Goal: Find specific page/section: Find specific page/section

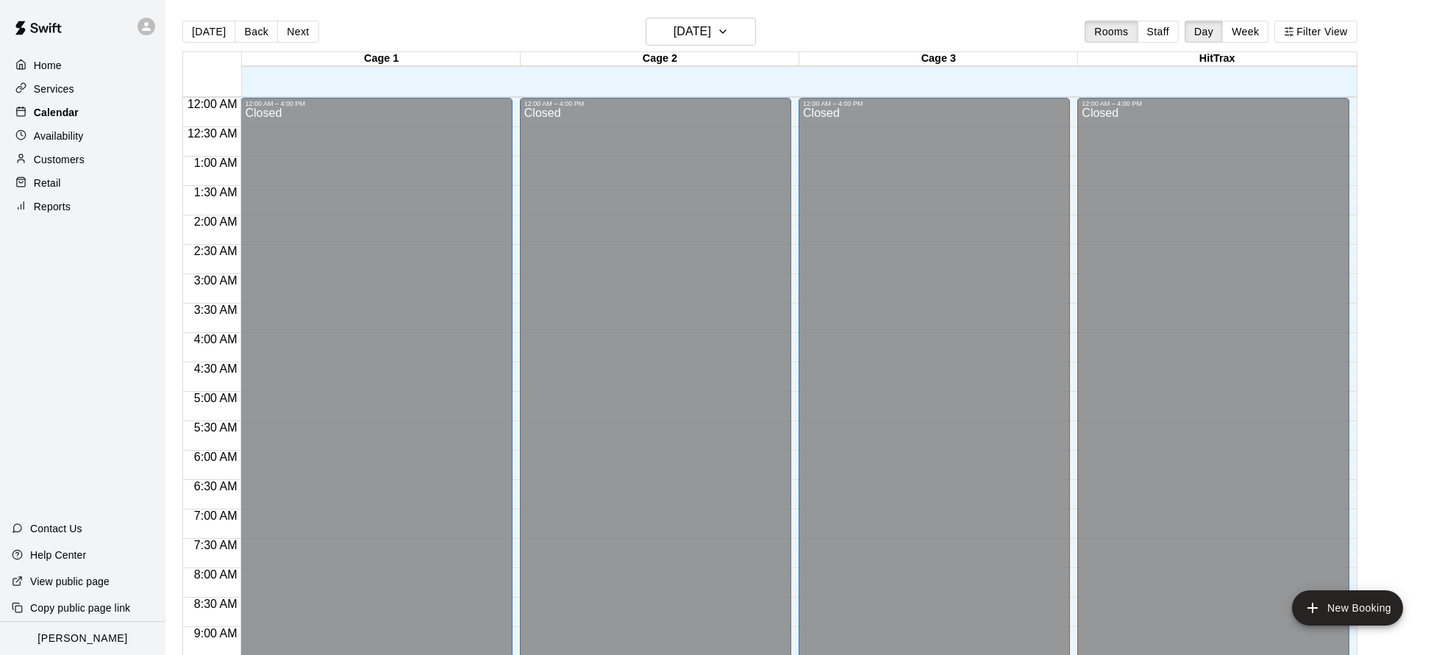
scroll to position [794, 0]
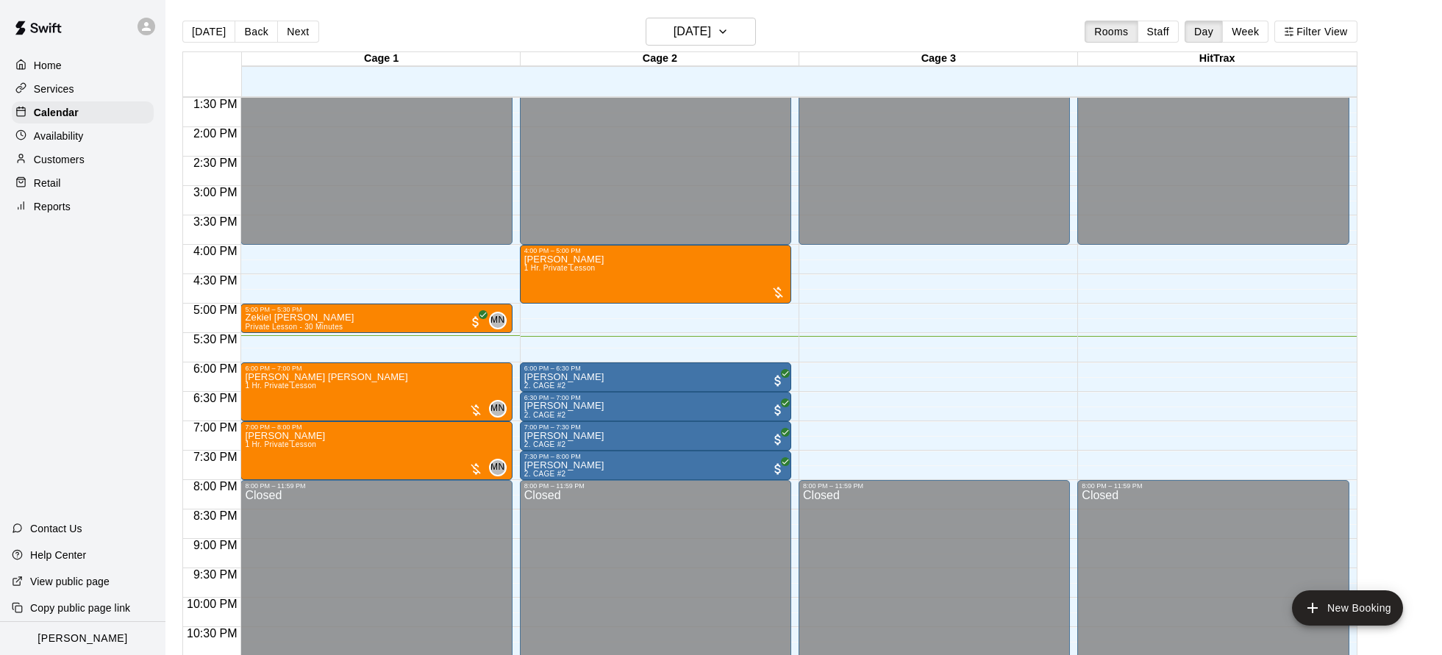
click at [62, 93] on p "Services" at bounding box center [54, 89] width 40 height 15
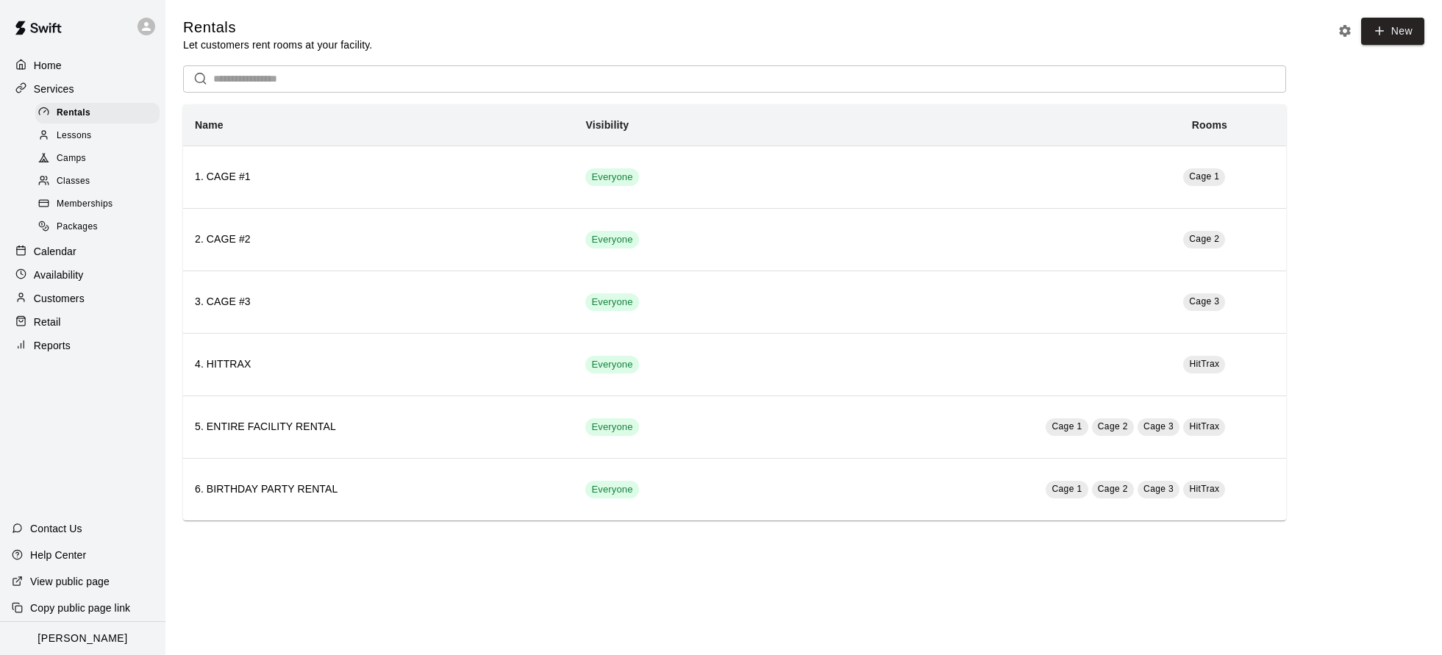
click at [63, 93] on p "Services" at bounding box center [54, 89] width 40 height 15
click at [47, 88] on p "Services" at bounding box center [54, 89] width 40 height 15
click at [59, 253] on p "Calendar" at bounding box center [55, 251] width 43 height 15
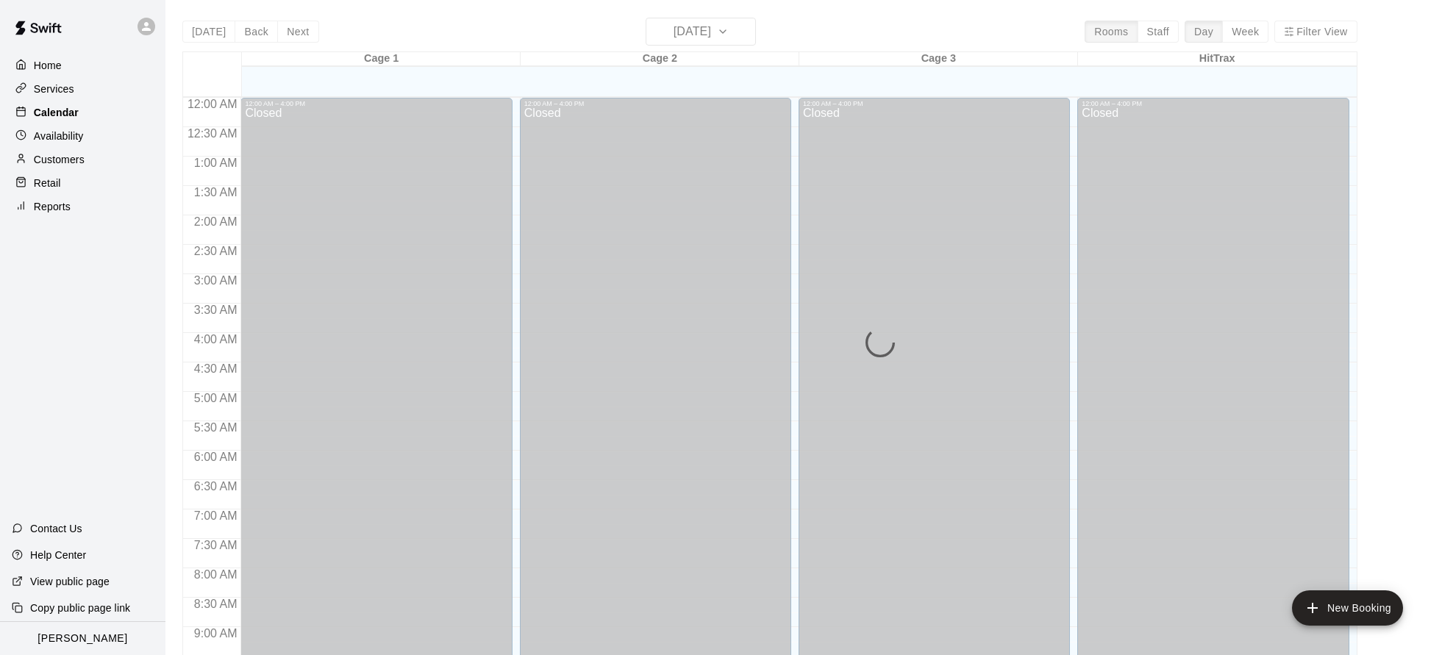
scroll to position [794, 0]
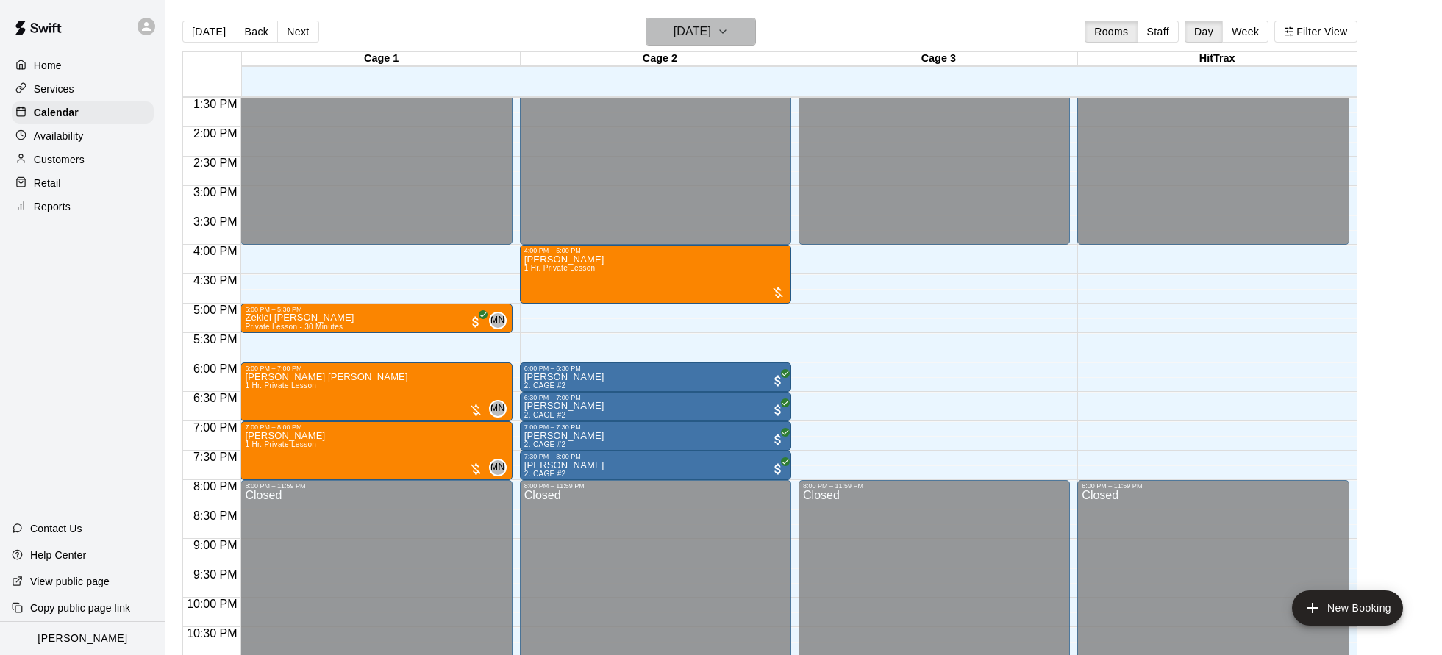
click at [674, 29] on h6 "[DATE]" at bounding box center [693, 31] width 38 height 21
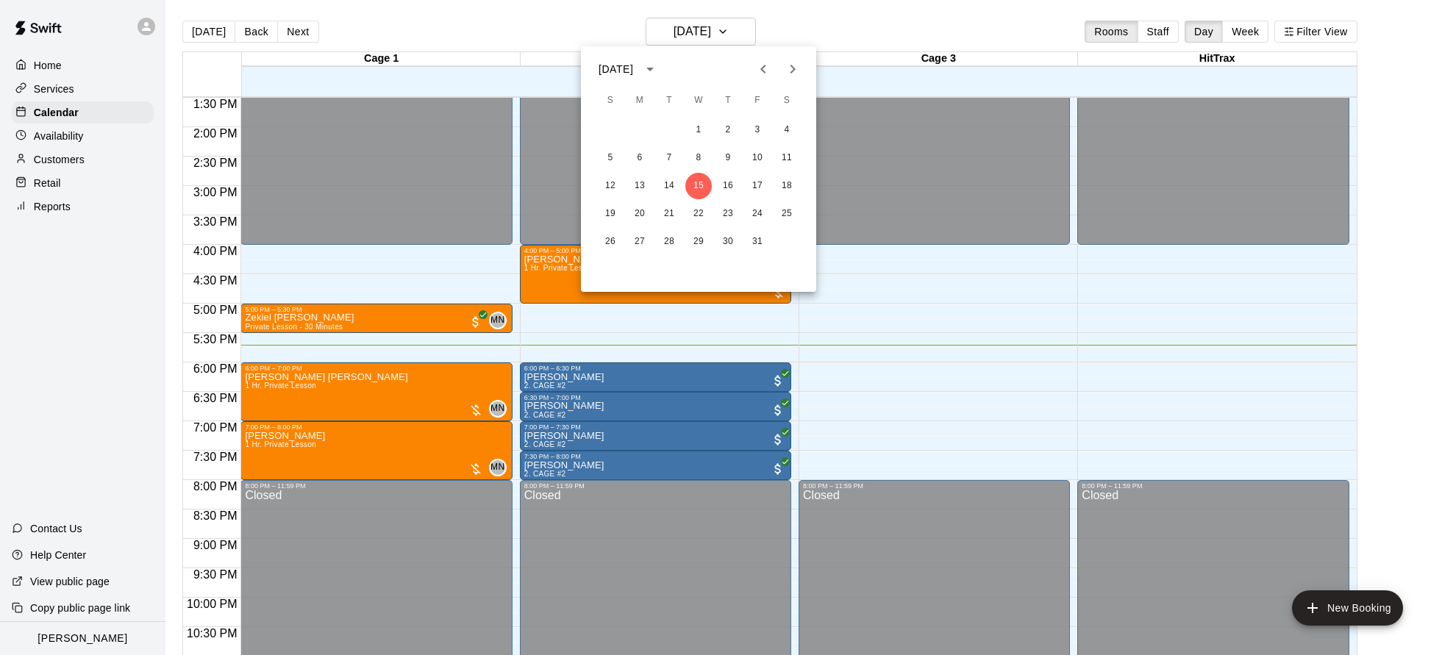
click at [289, 322] on div at bounding box center [721, 327] width 1442 height 655
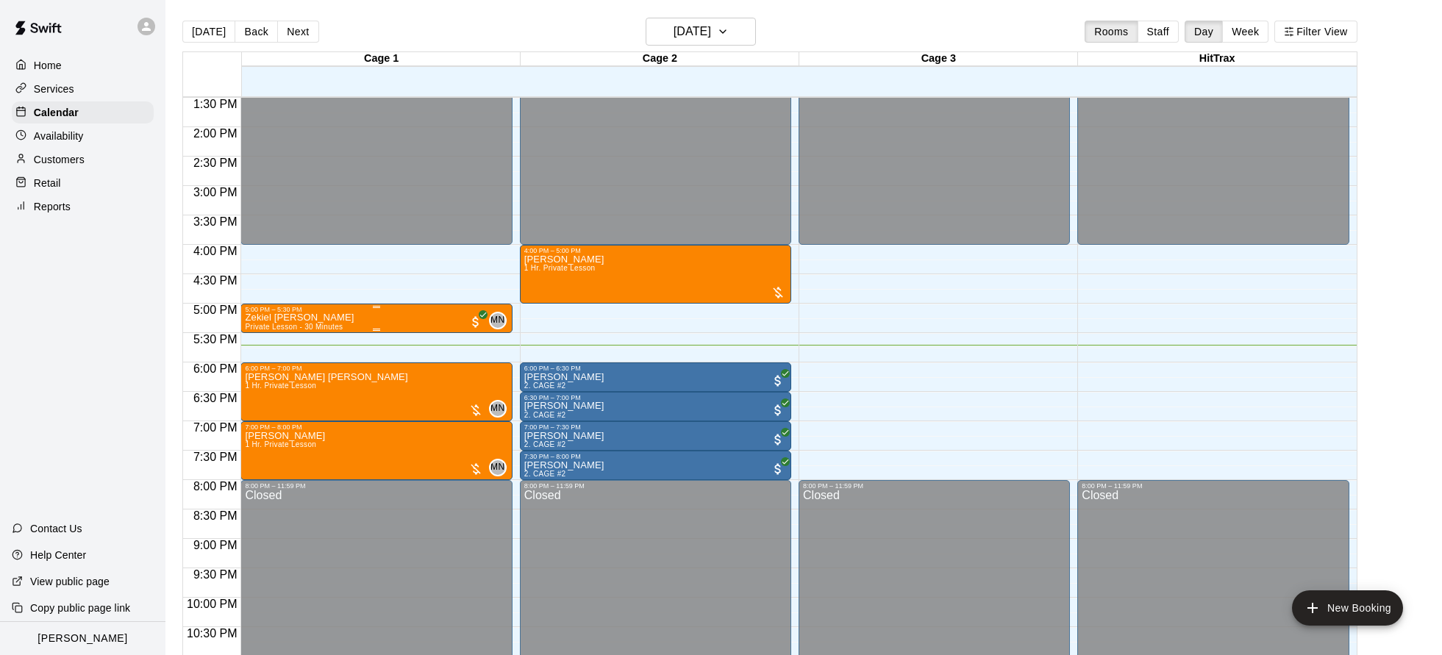
click at [274, 312] on div "5:00 PM – 5:30 PM" at bounding box center [376, 309] width 263 height 7
click at [264, 358] on img "edit" at bounding box center [260, 356] width 17 height 17
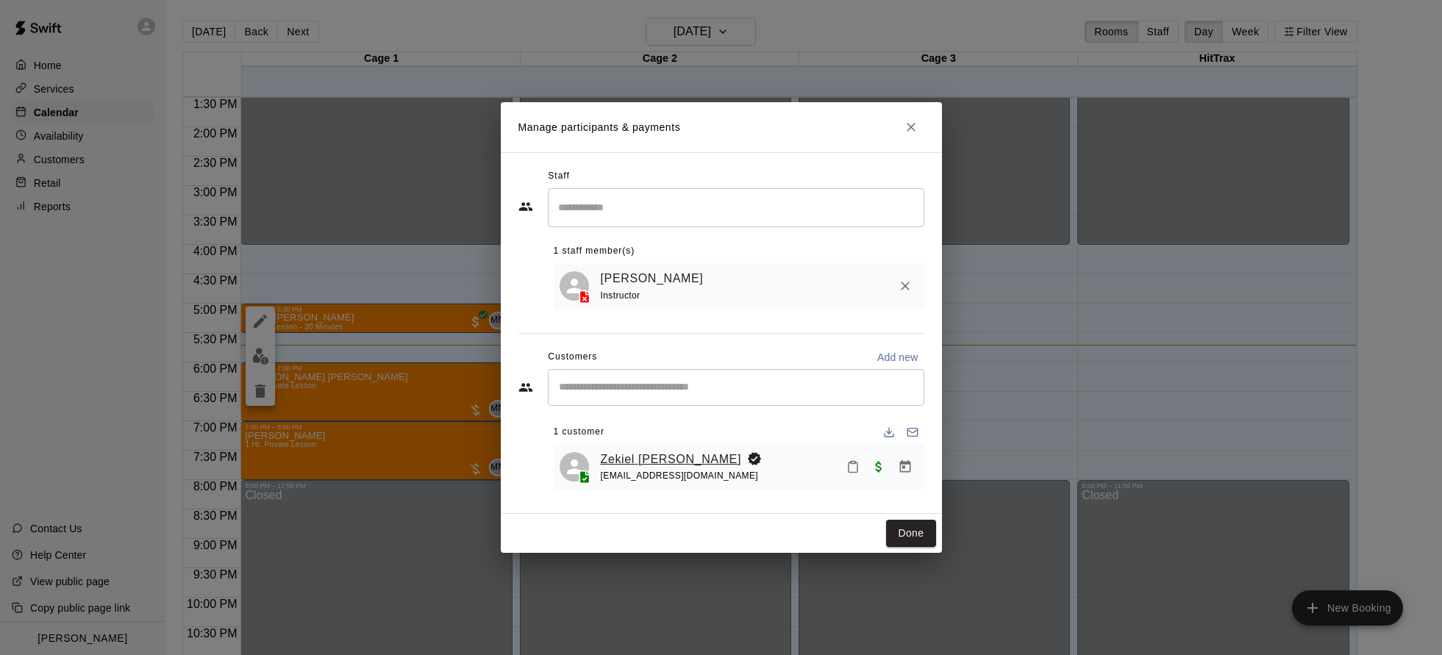
click at [626, 457] on link "Zekiel [PERSON_NAME]" at bounding box center [671, 459] width 141 height 19
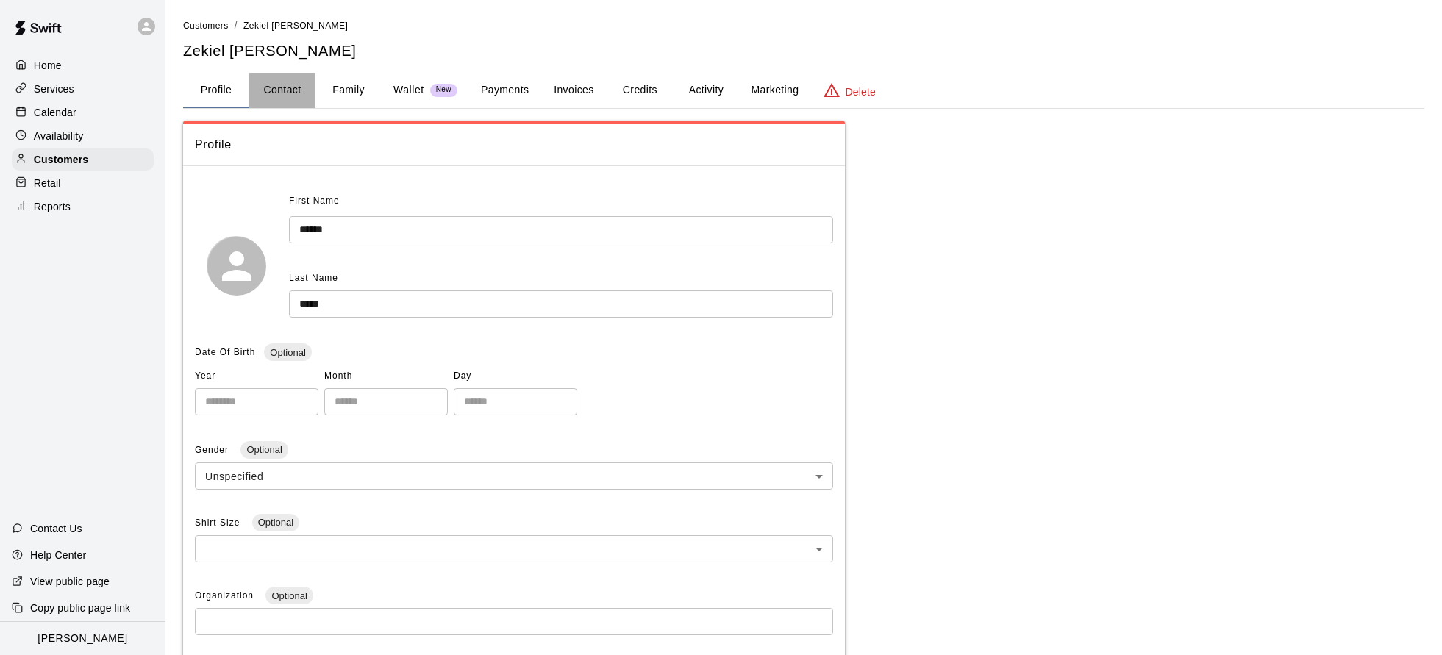
click at [296, 90] on button "Contact" at bounding box center [282, 90] width 66 height 35
select select "**"
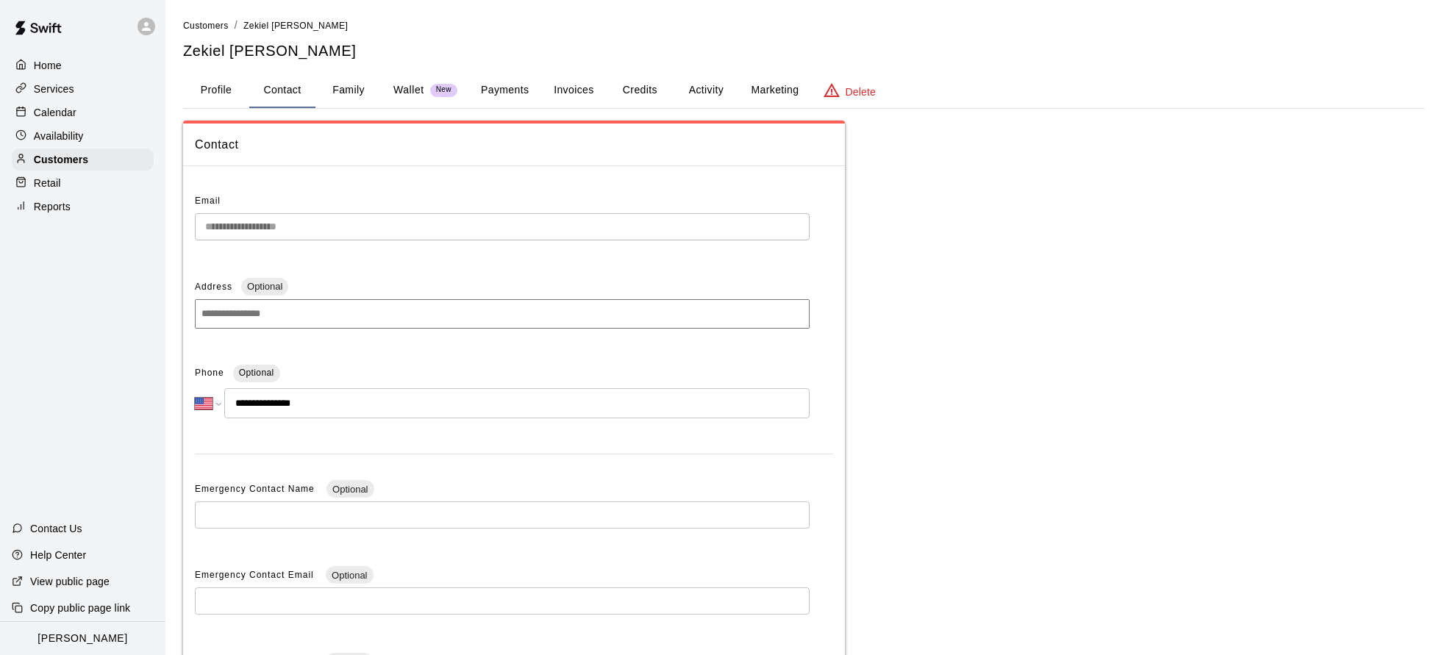
click at [216, 93] on button "Profile" at bounding box center [216, 90] width 66 height 35
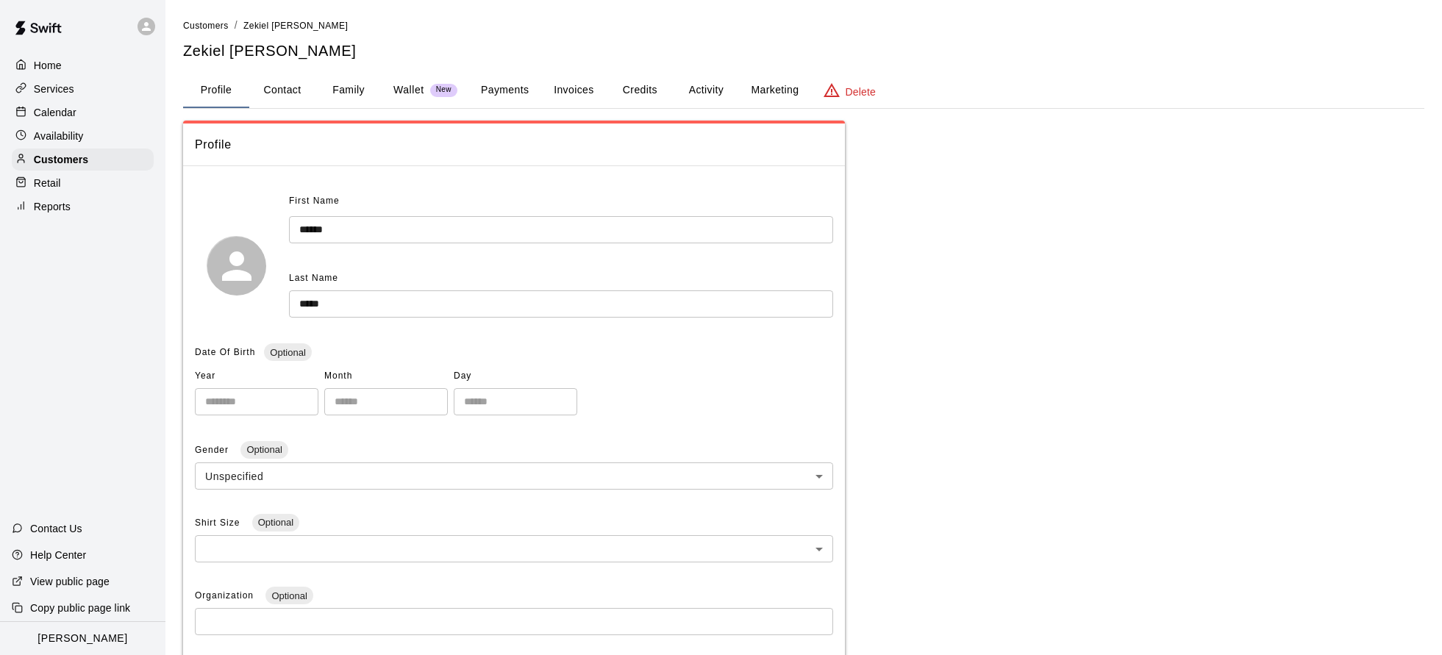
click at [286, 90] on button "Contact" at bounding box center [282, 90] width 66 height 35
select select "**"
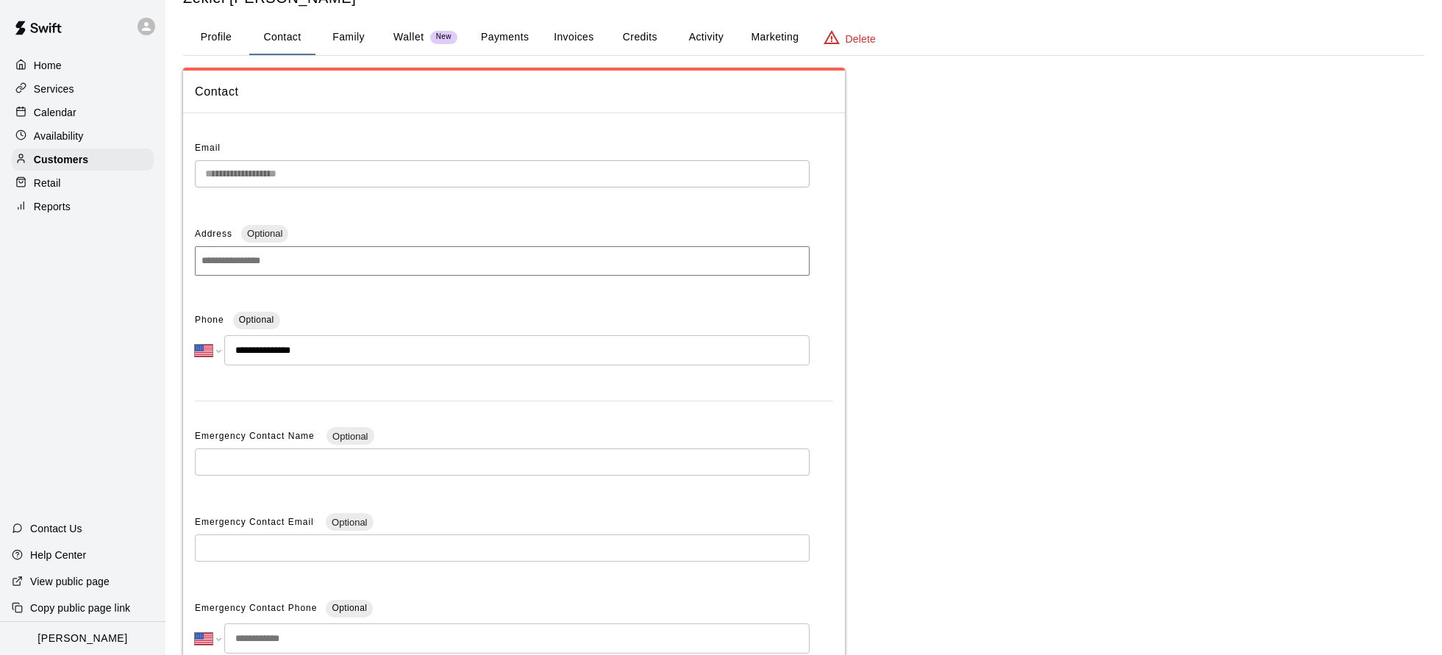
scroll to position [54, 0]
click at [21, 112] on icon at bounding box center [20, 111] width 11 height 11
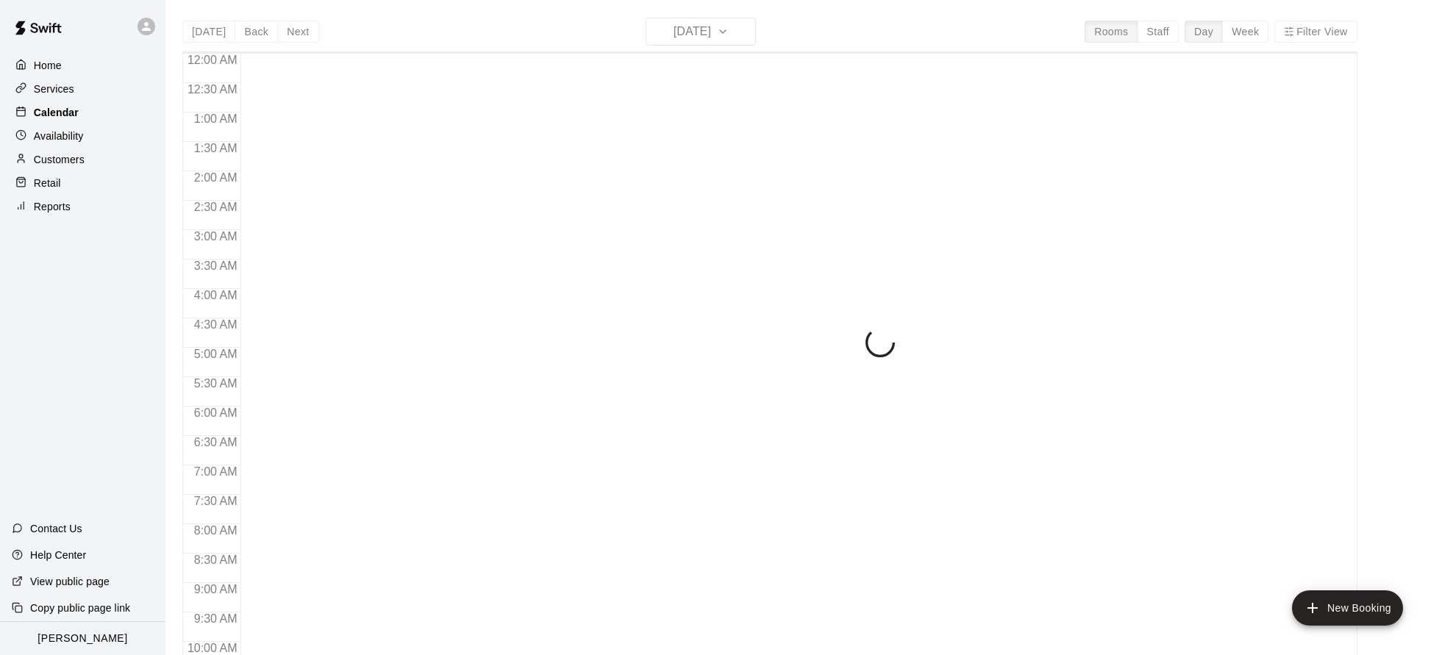
scroll to position [794, 0]
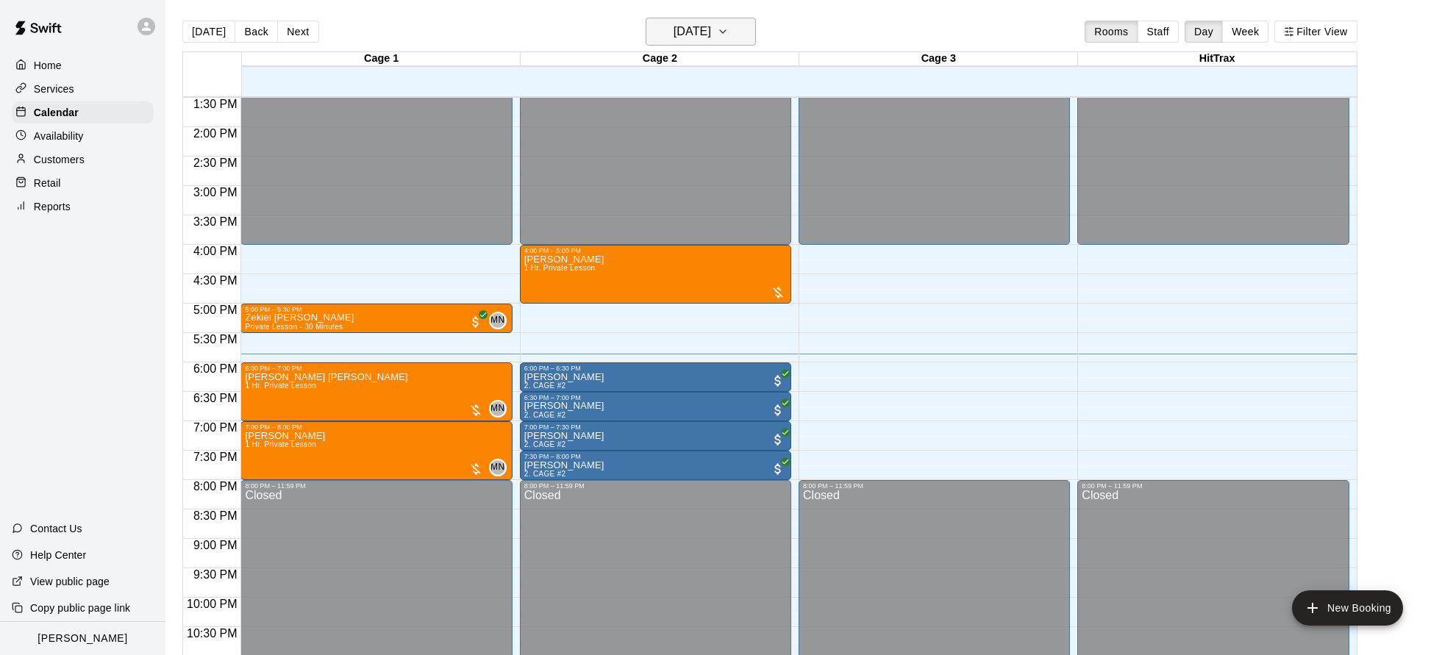
click at [711, 38] on h6 "[DATE]" at bounding box center [693, 31] width 38 height 21
